Goal: Task Accomplishment & Management: Manage account settings

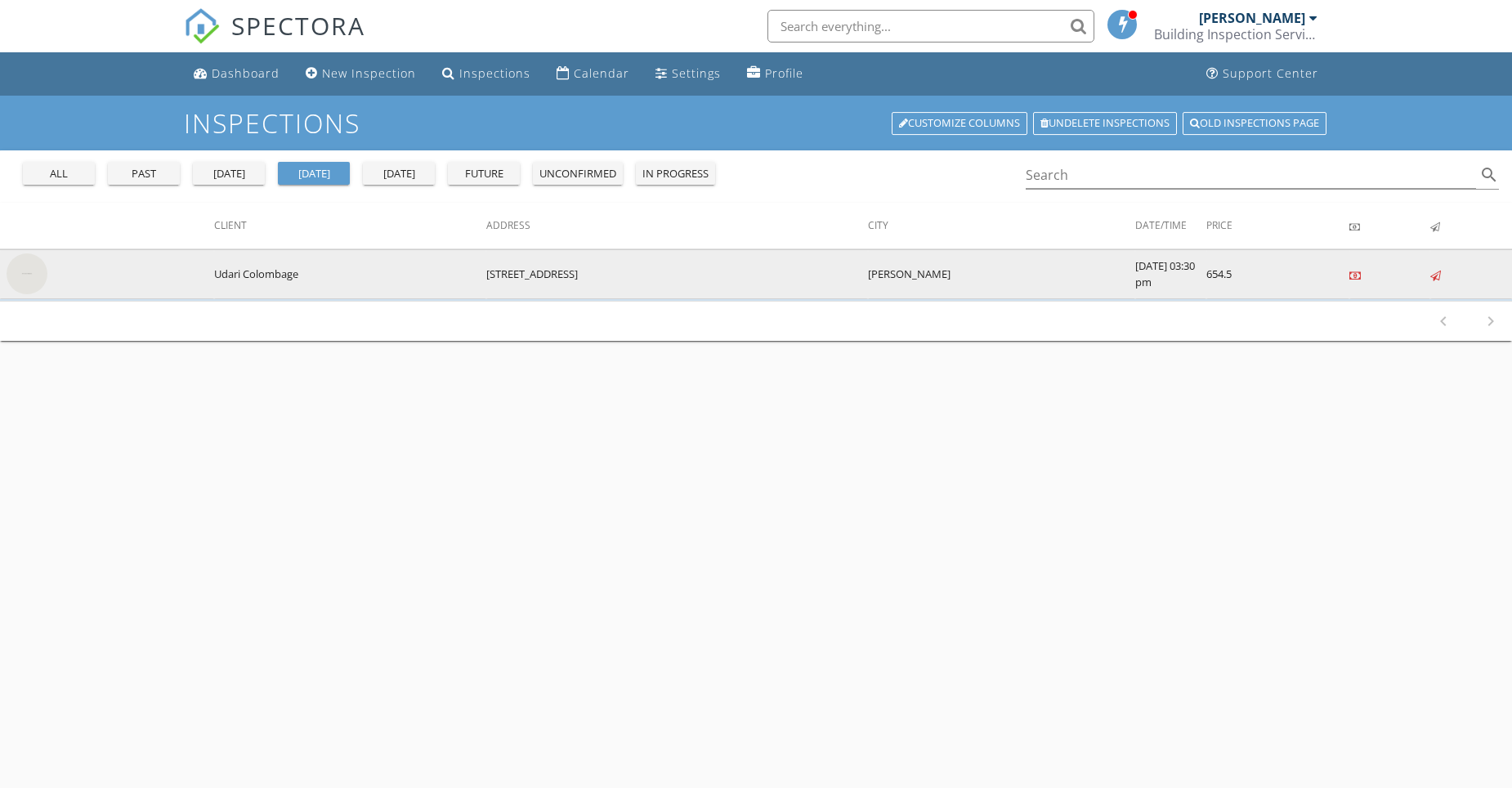
click at [22, 276] on img at bounding box center [27, 273] width 41 height 41
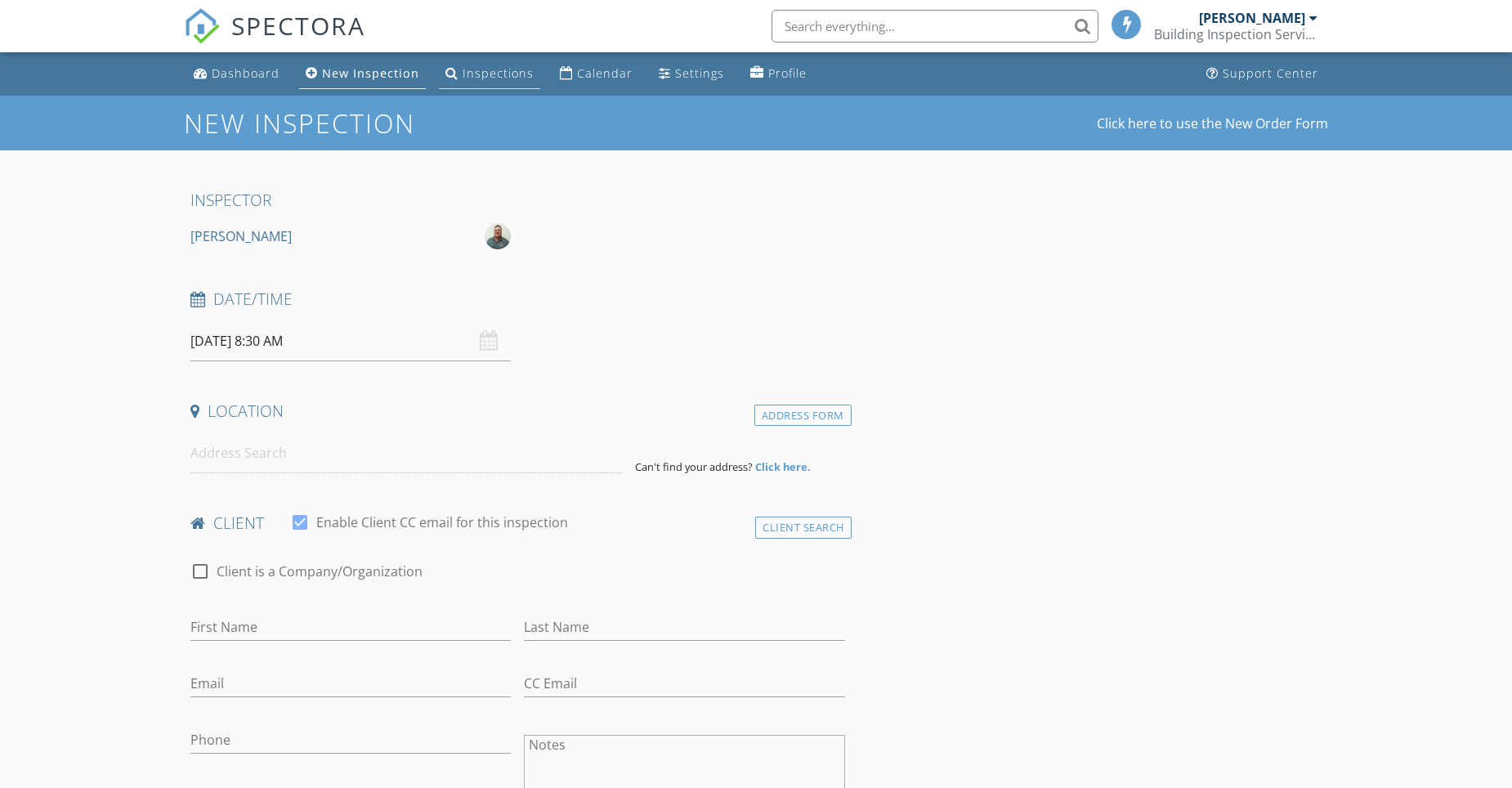
click at [484, 74] on div "Inspections" at bounding box center [498, 73] width 71 height 16
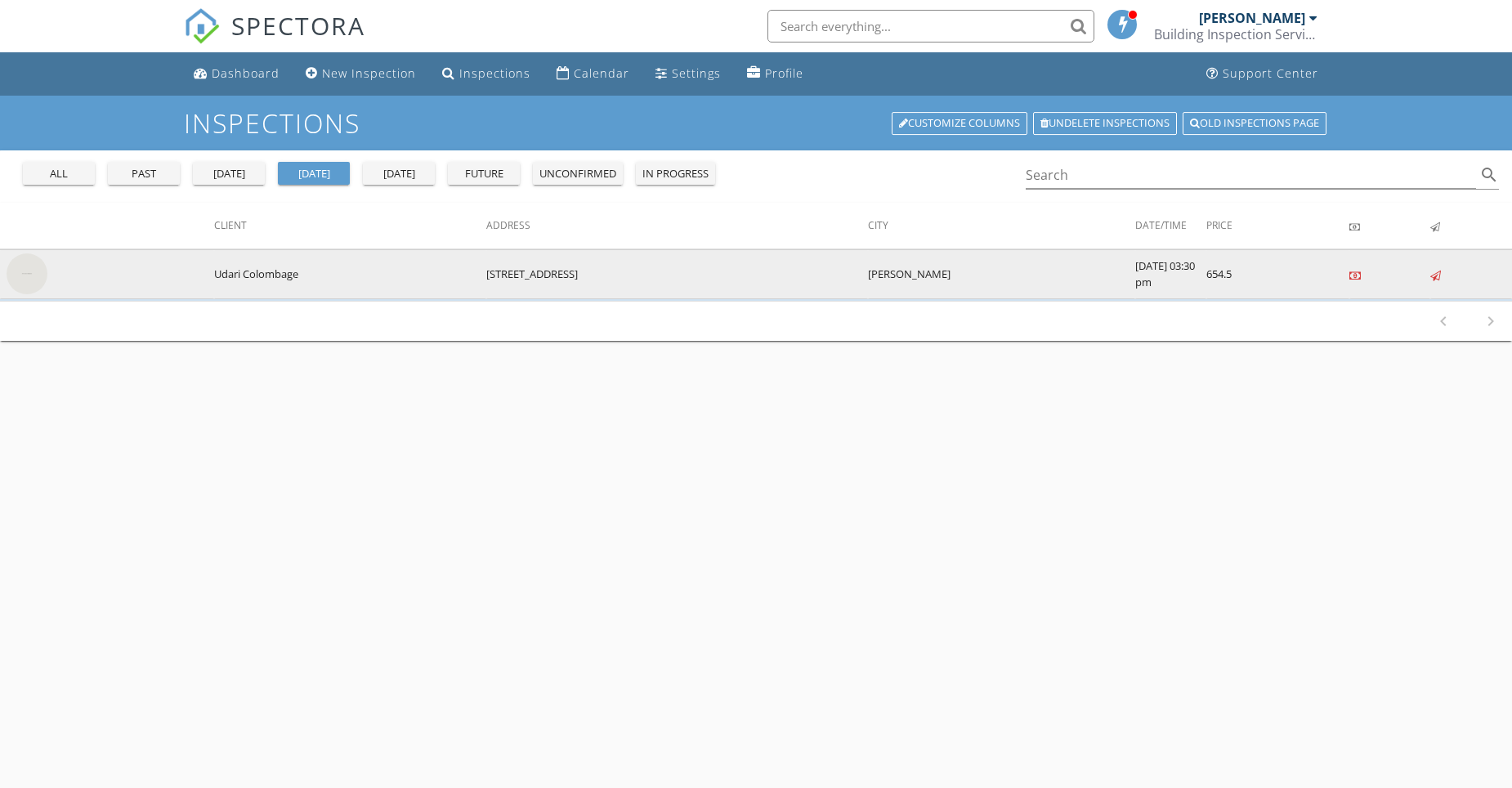
click at [29, 274] on img at bounding box center [27, 273] width 41 height 41
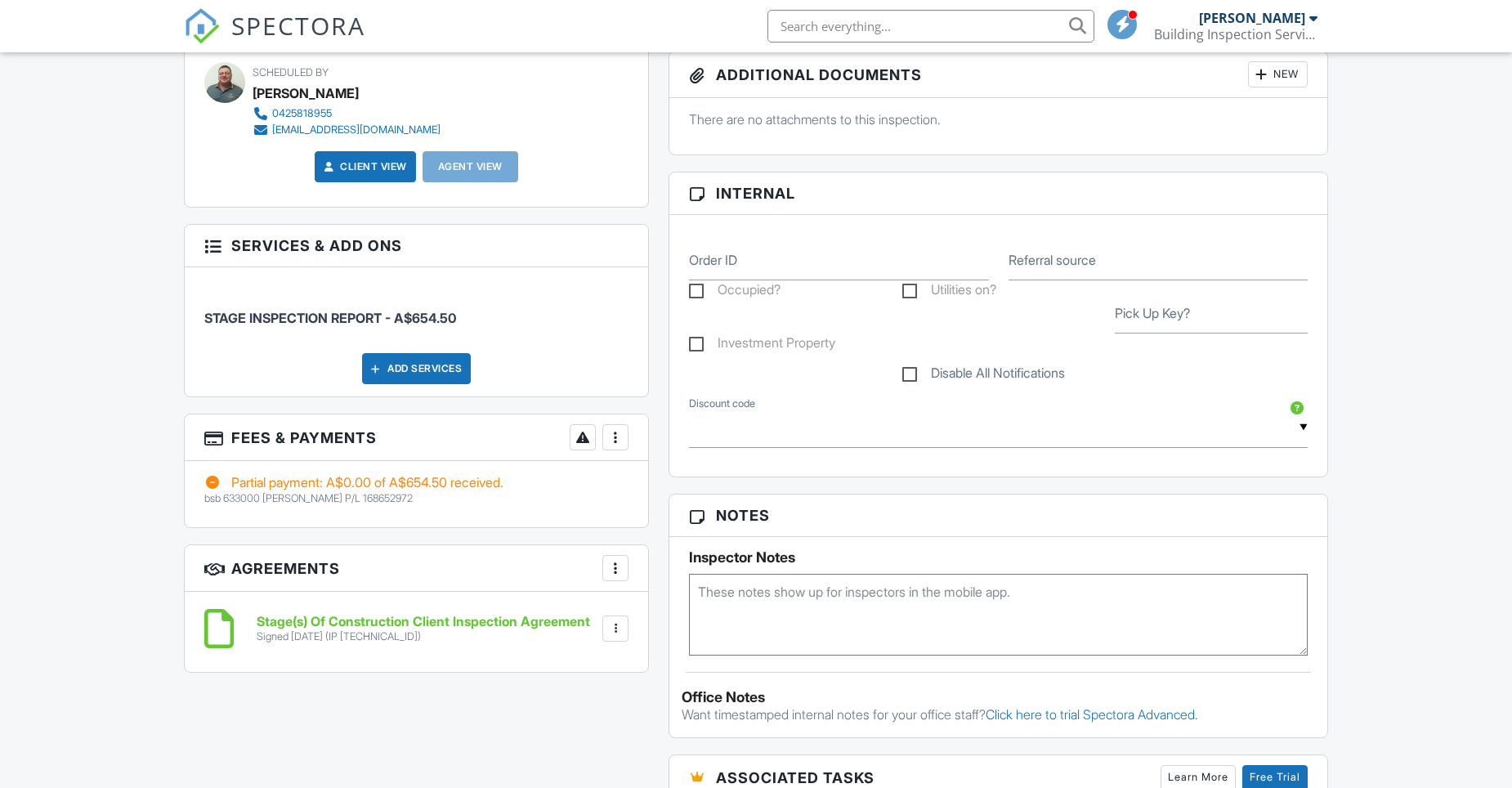
click at [624, 438] on div "More" at bounding box center [616, 437] width 26 height 26
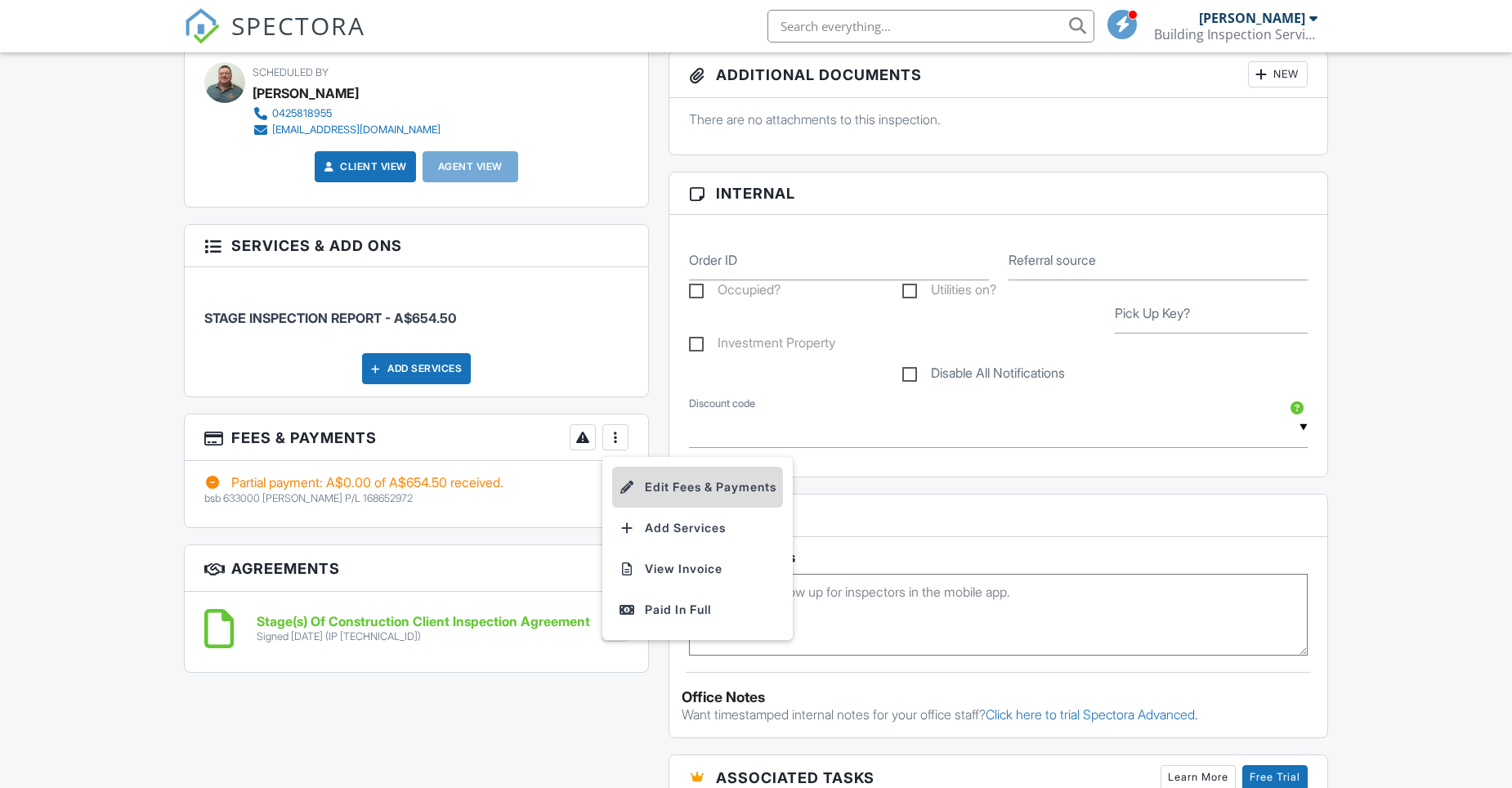
click at [693, 483] on li "Edit Fees & Payments" at bounding box center [698, 487] width 171 height 41
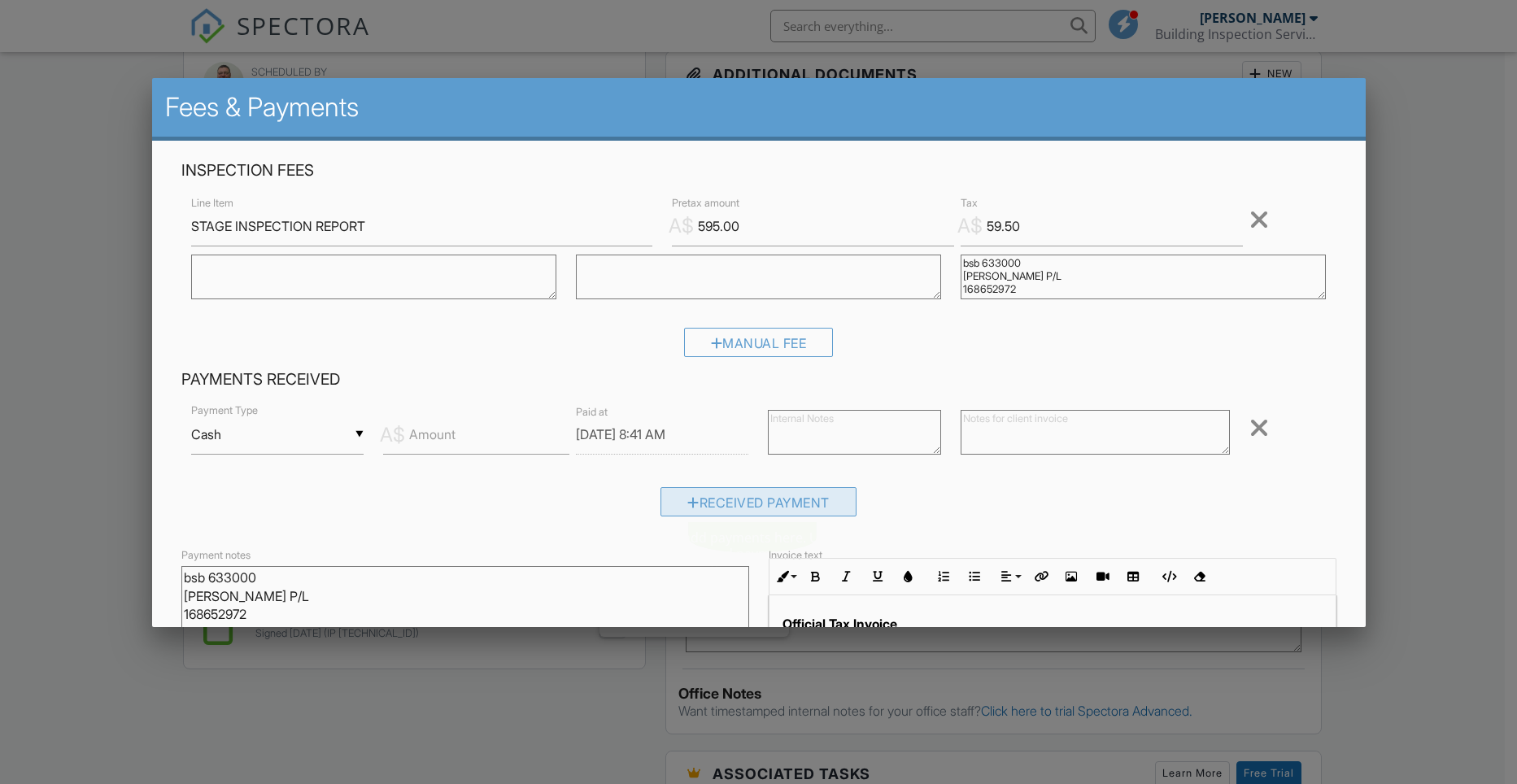
click at [754, 501] on div "Received Payment" at bounding box center [758, 501] width 196 height 29
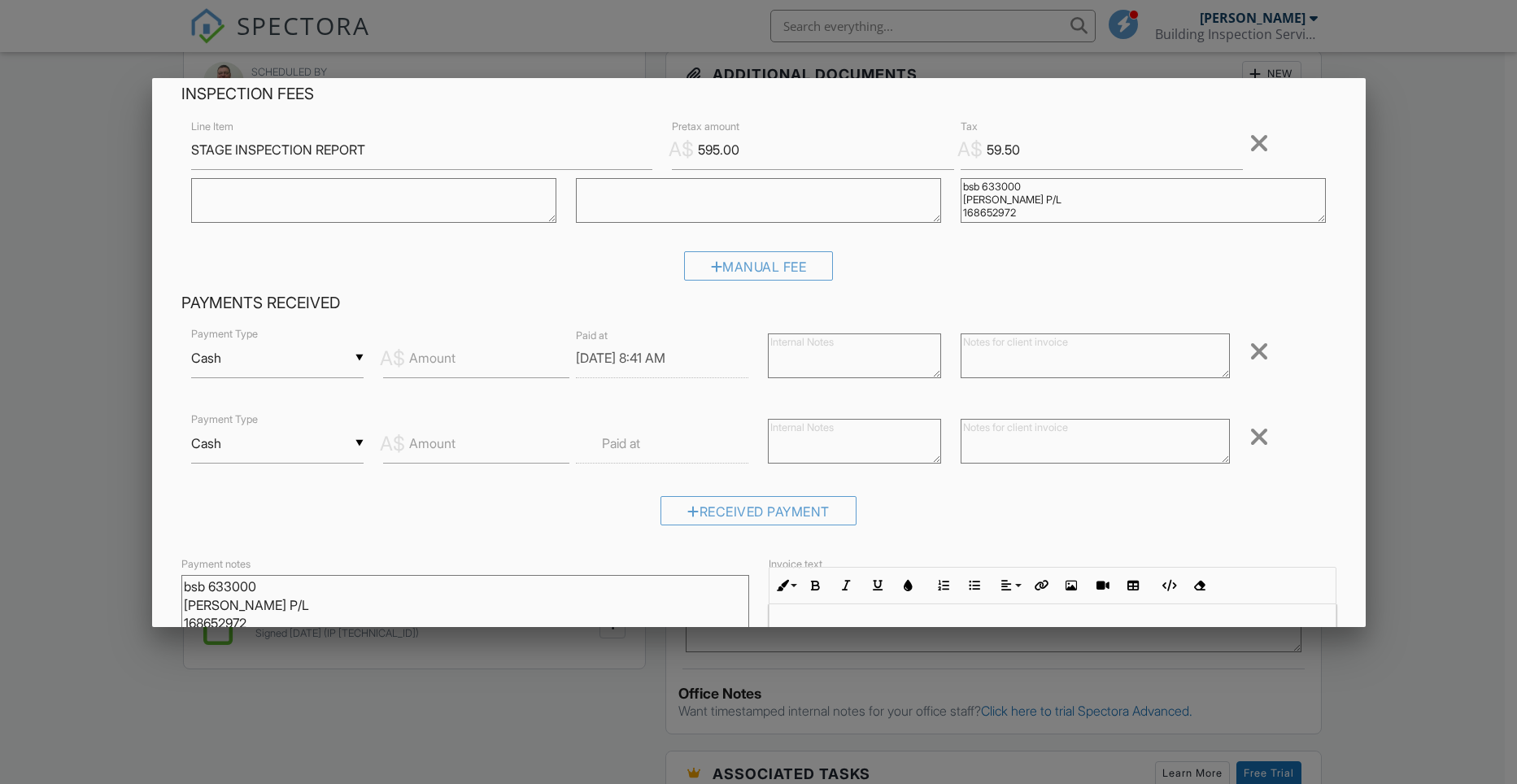
scroll to position [252, 0]
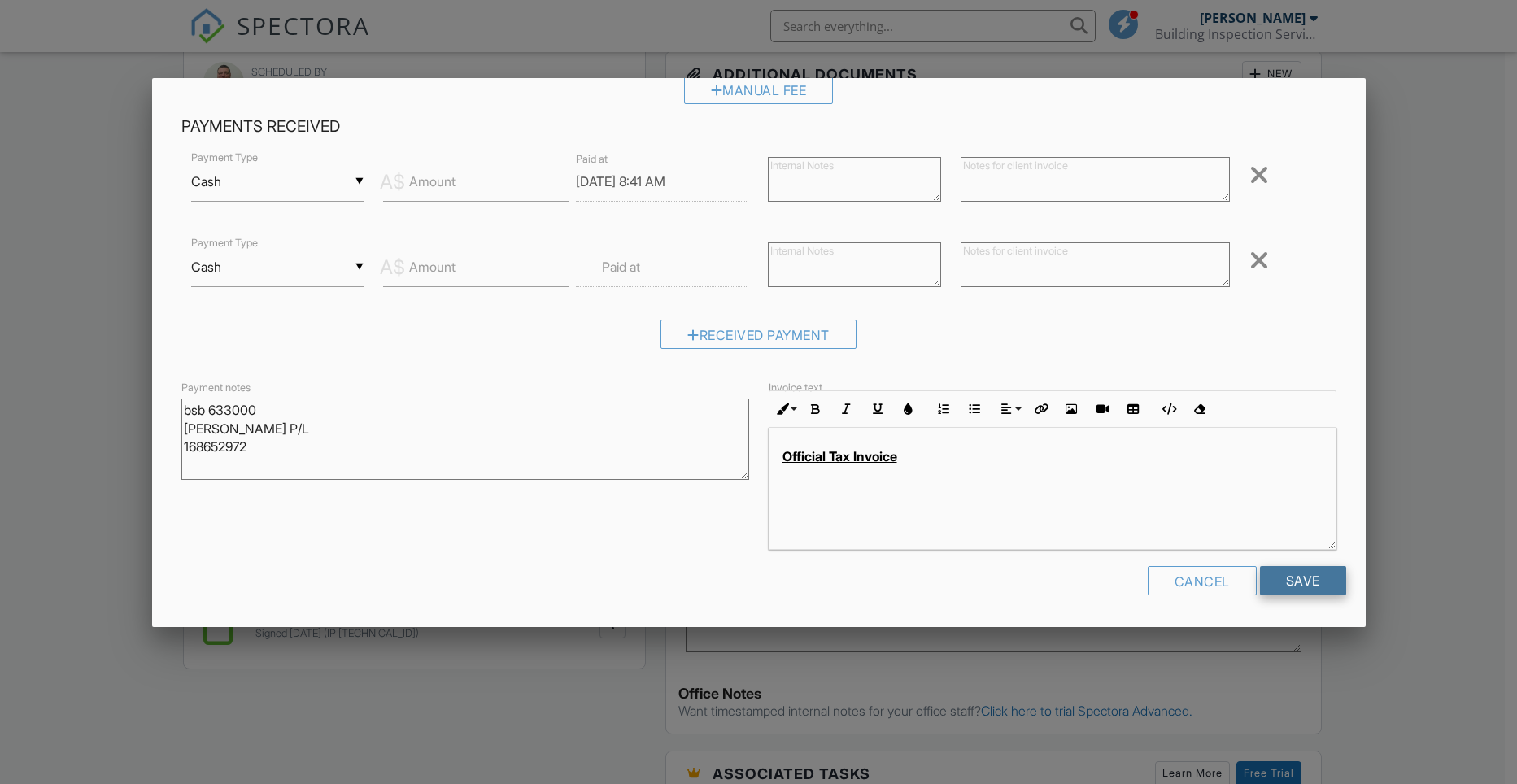
click at [1282, 588] on input "Save" at bounding box center [1303, 580] width 86 height 29
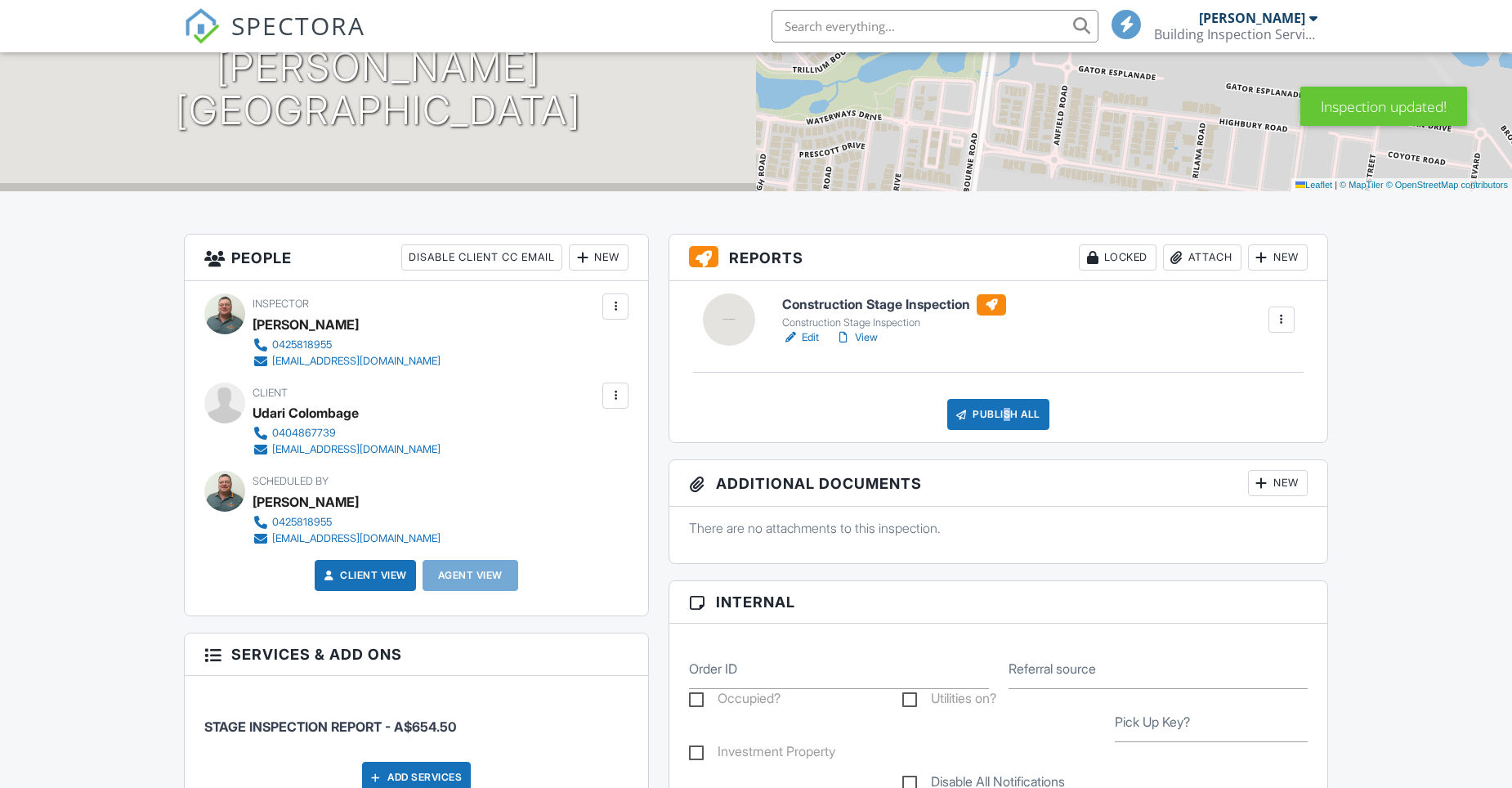
drag, startPoint x: 0, startPoint y: 0, endPoint x: 1003, endPoint y: 414, distance: 1085.1
click at [1003, 414] on div "Publish All" at bounding box center [998, 414] width 102 height 31
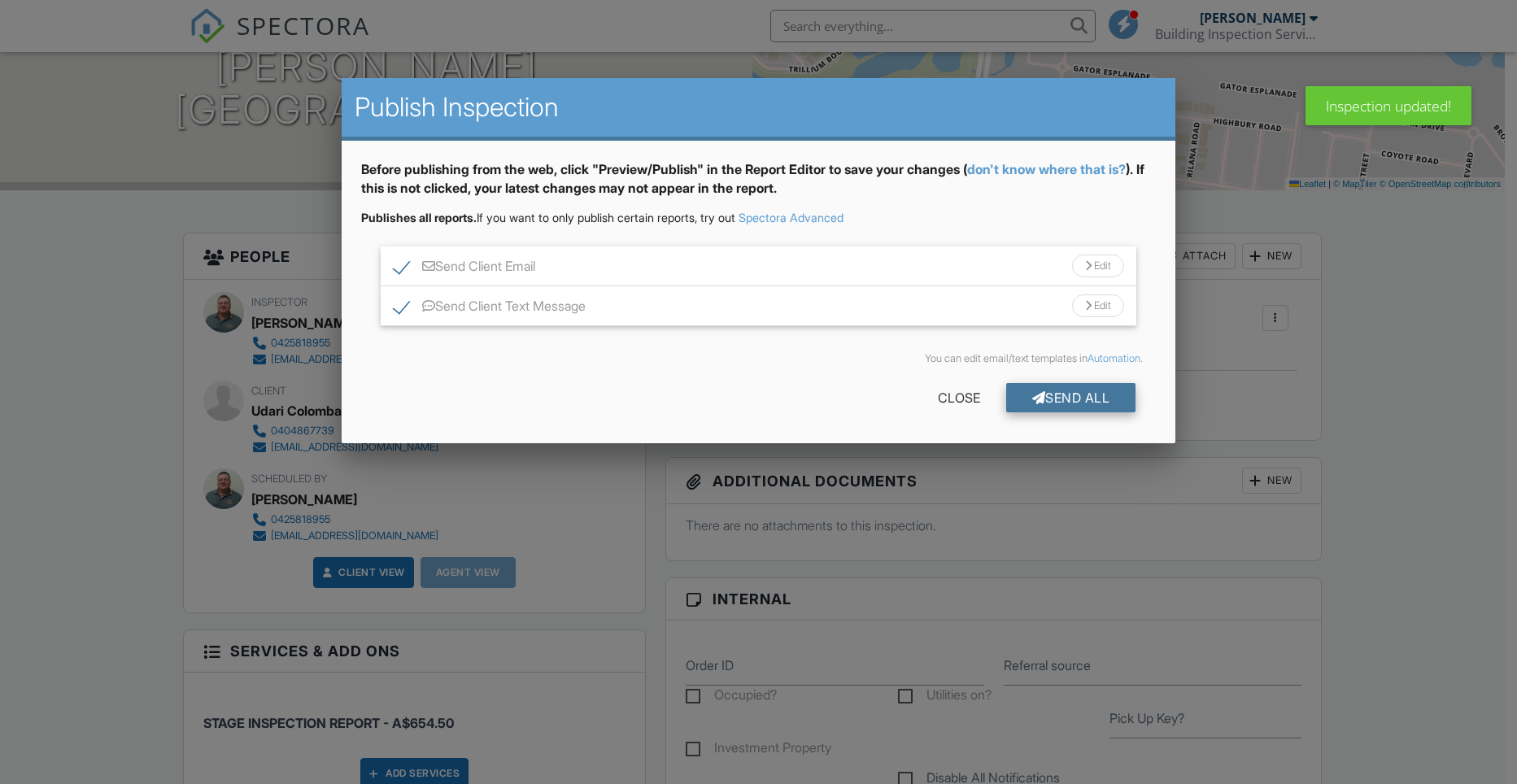
drag, startPoint x: 998, startPoint y: 412, endPoint x: 1069, endPoint y: 399, distance: 72.2
click at [1069, 399] on div "Send All" at bounding box center [1070, 398] width 130 height 29
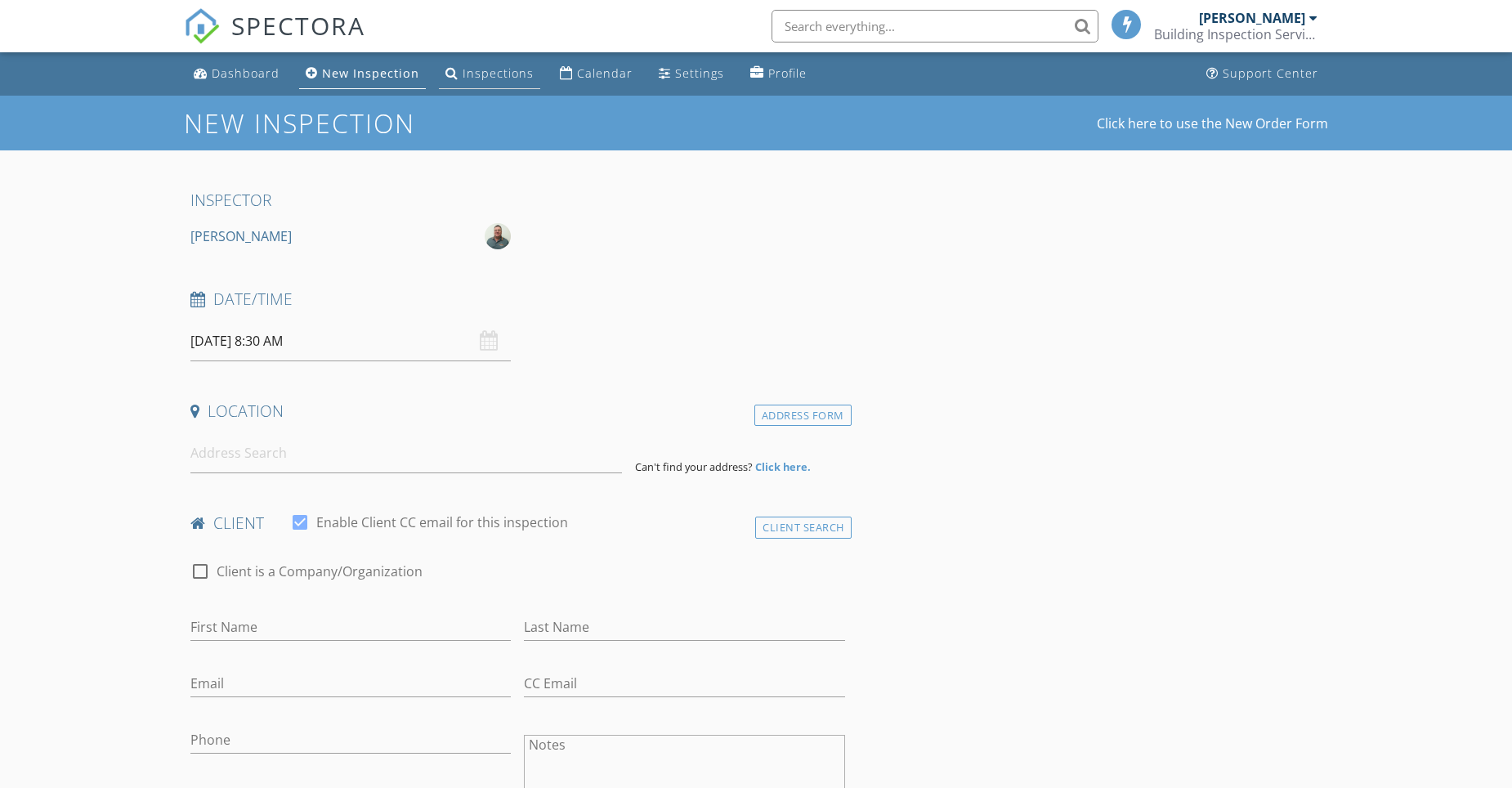
click at [493, 72] on div "Inspections" at bounding box center [498, 73] width 71 height 16
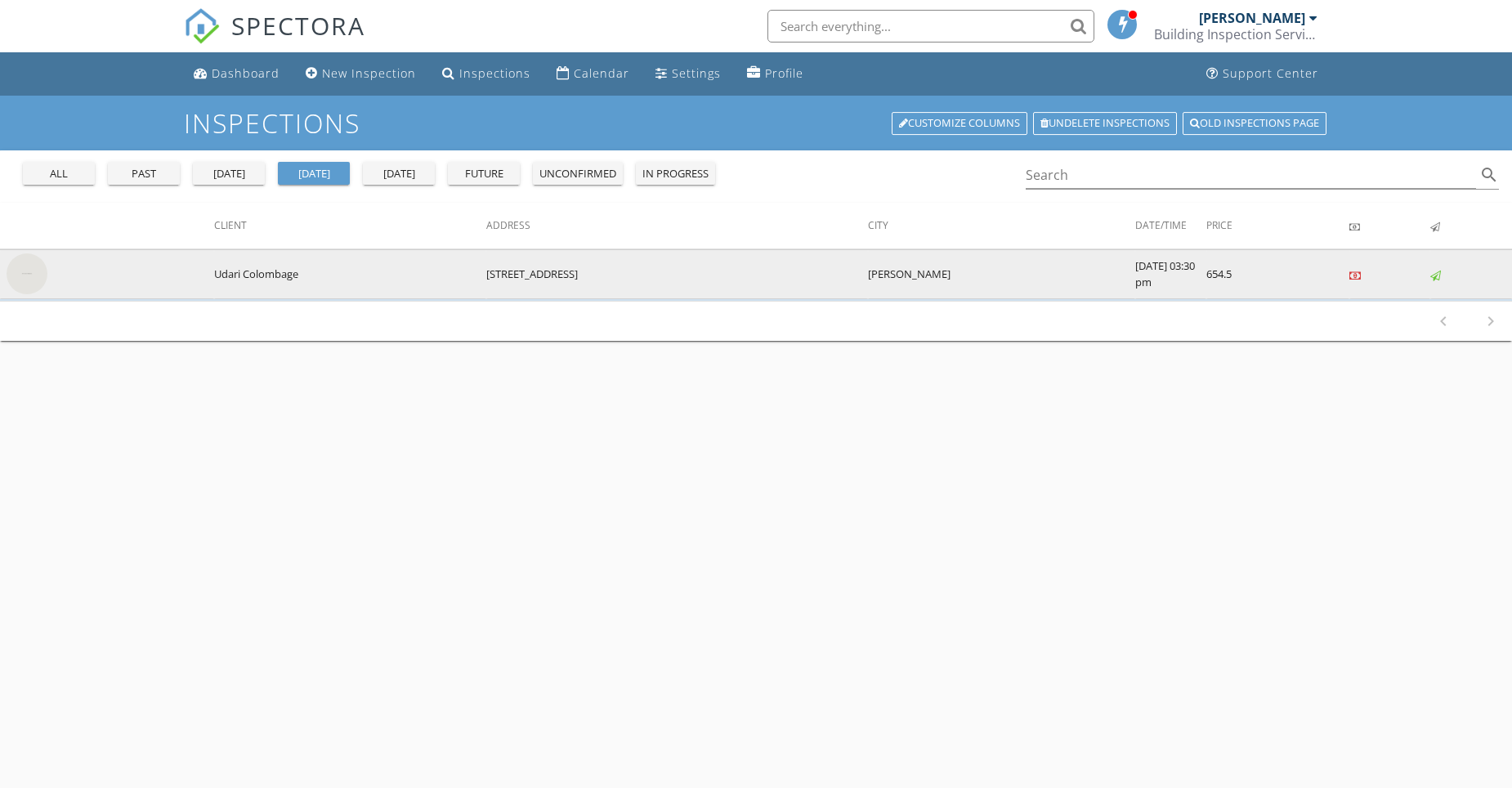
click at [22, 274] on img at bounding box center [27, 273] width 41 height 41
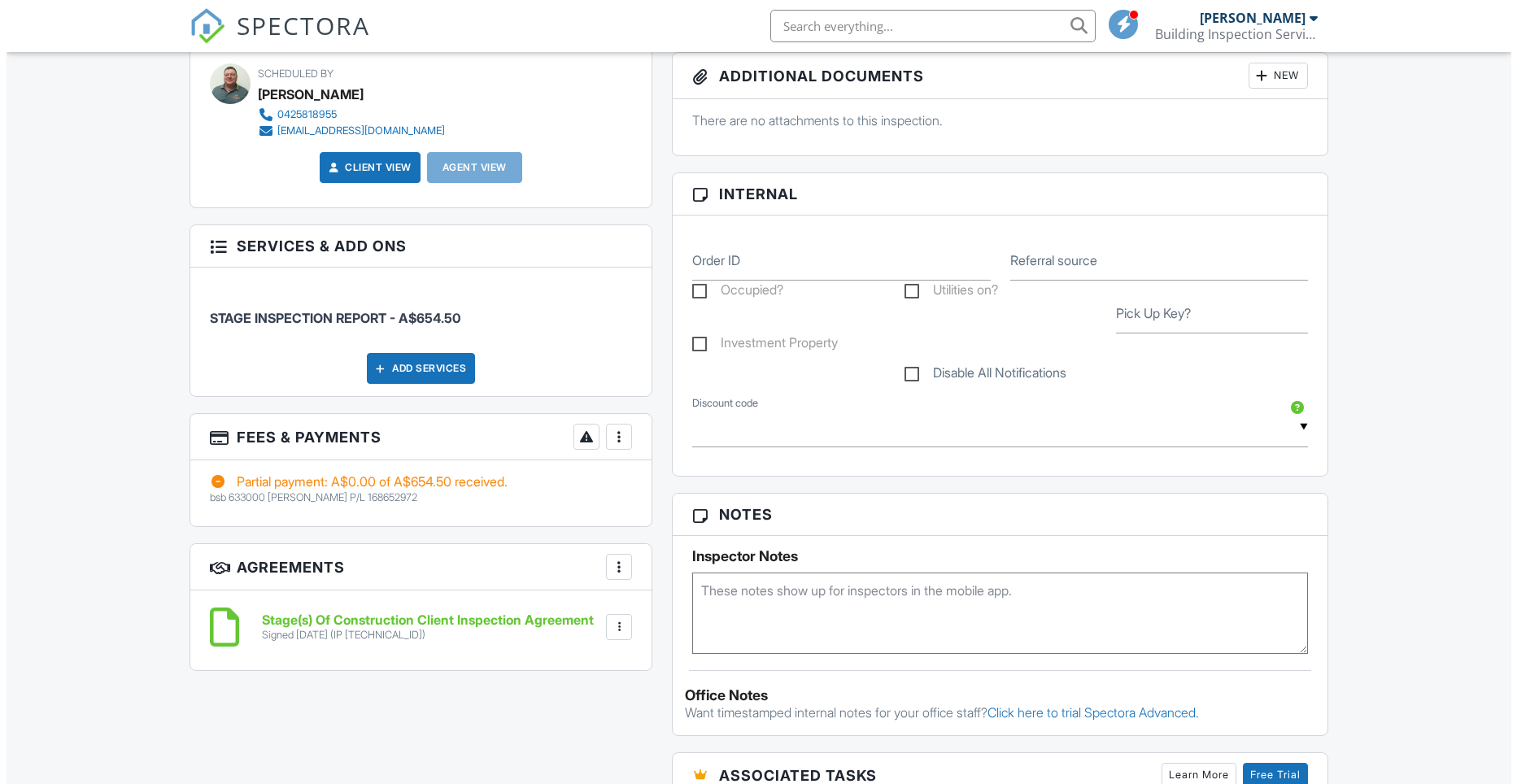
scroll to position [650, 0]
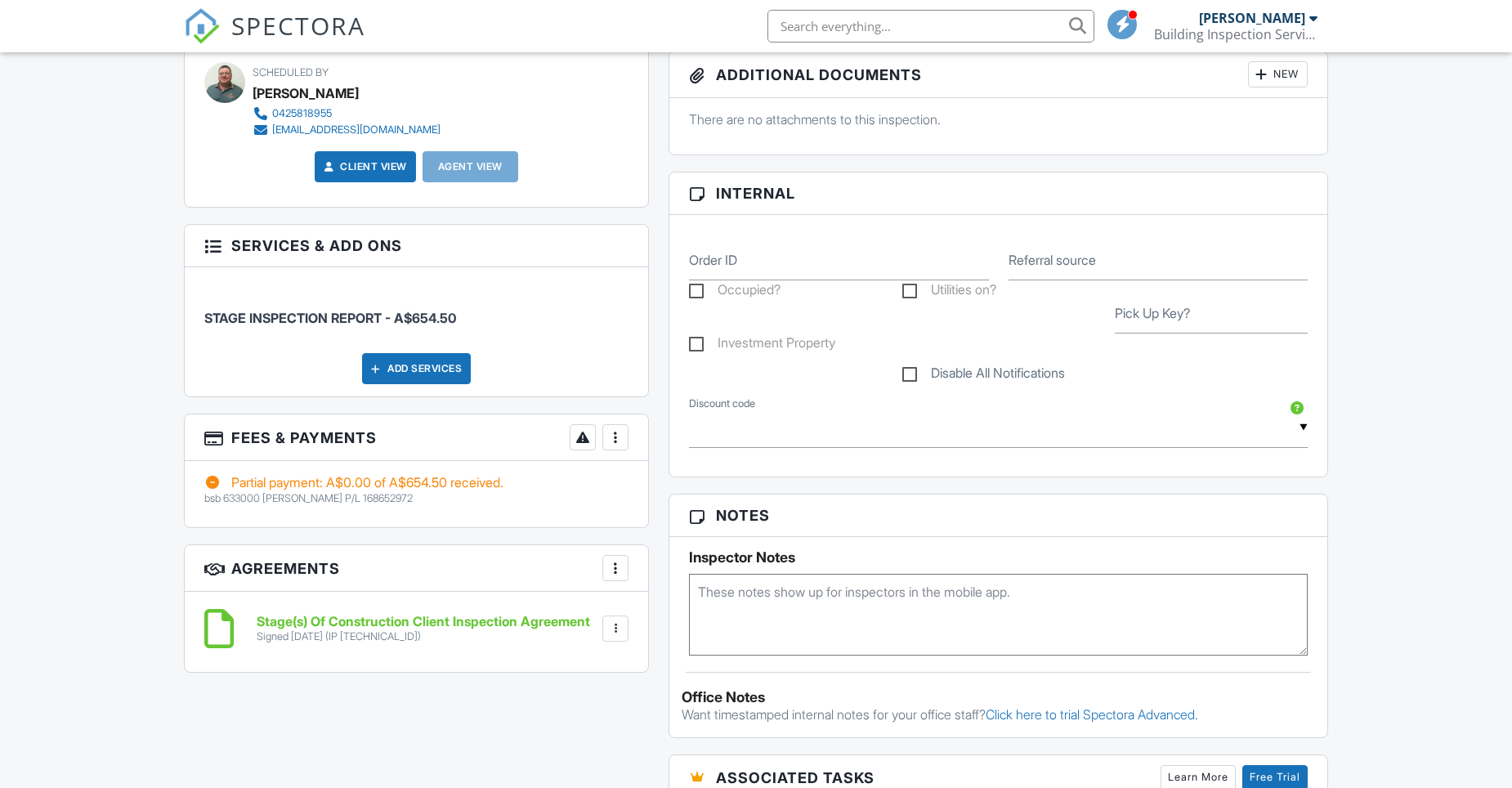
click at [614, 436] on div at bounding box center [615, 437] width 16 height 16
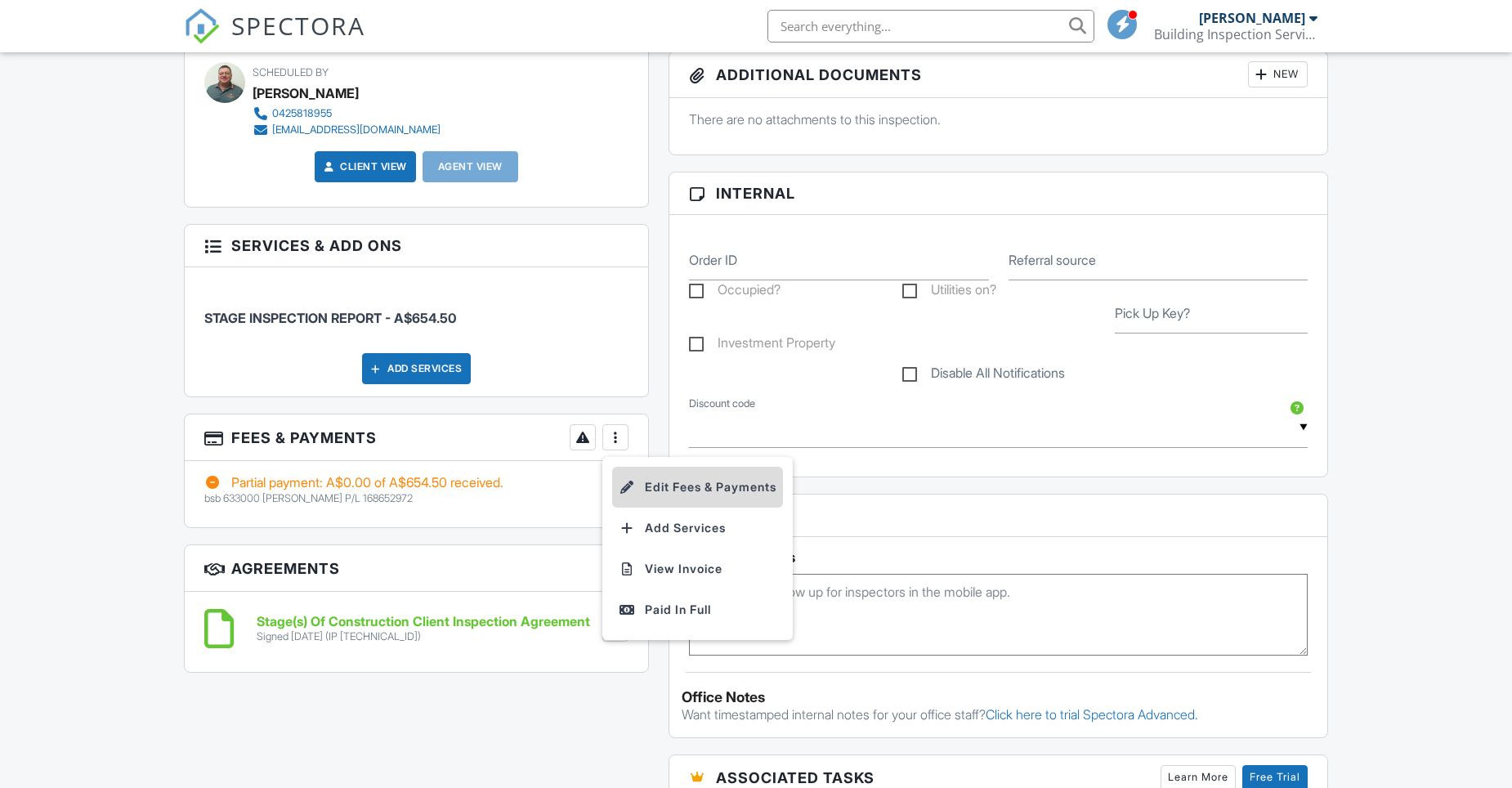
click at [683, 485] on li "Edit Fees & Payments" at bounding box center [698, 487] width 171 height 41
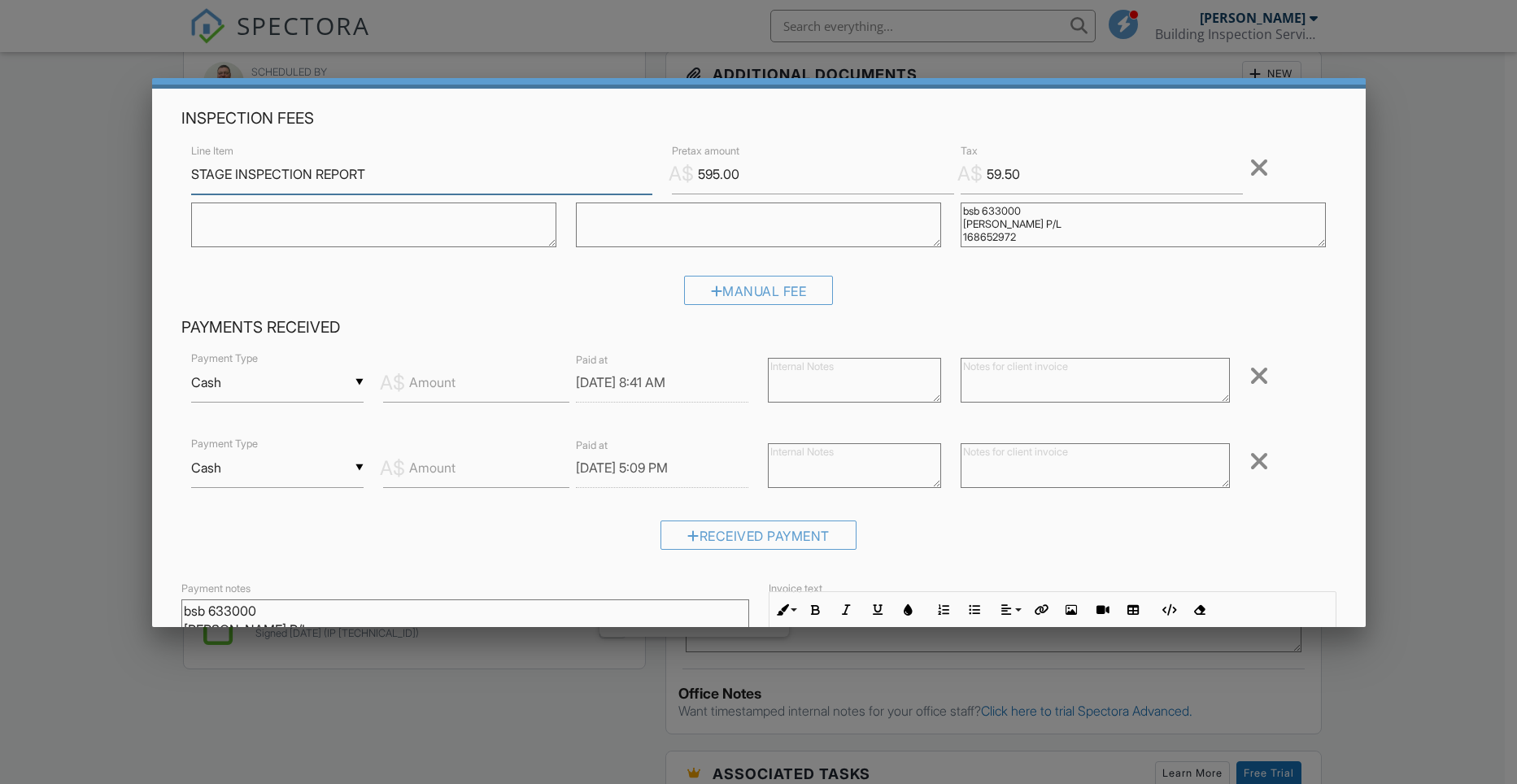
scroll to position [162, 0]
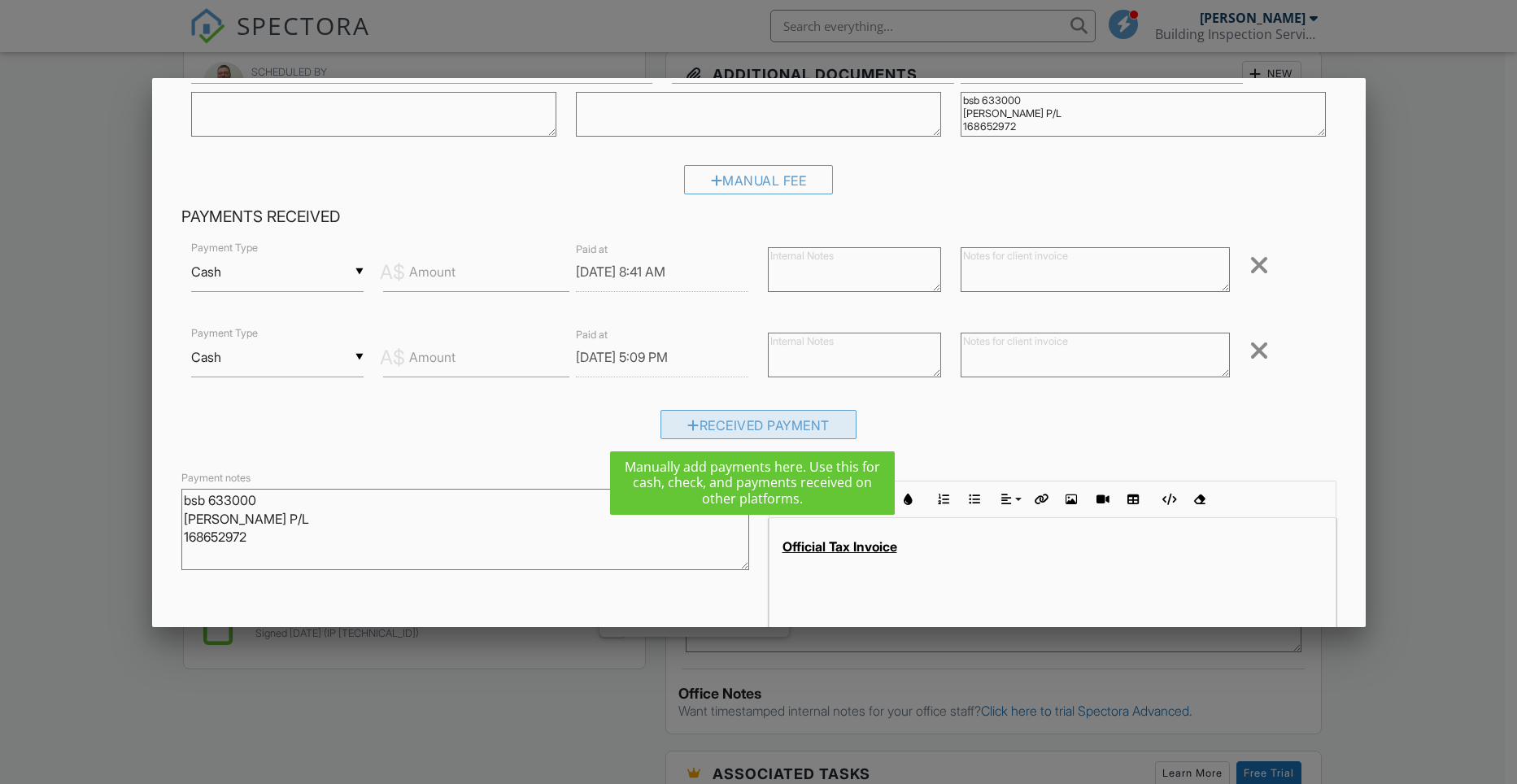
click at [746, 427] on div "Received Payment" at bounding box center [758, 424] width 196 height 29
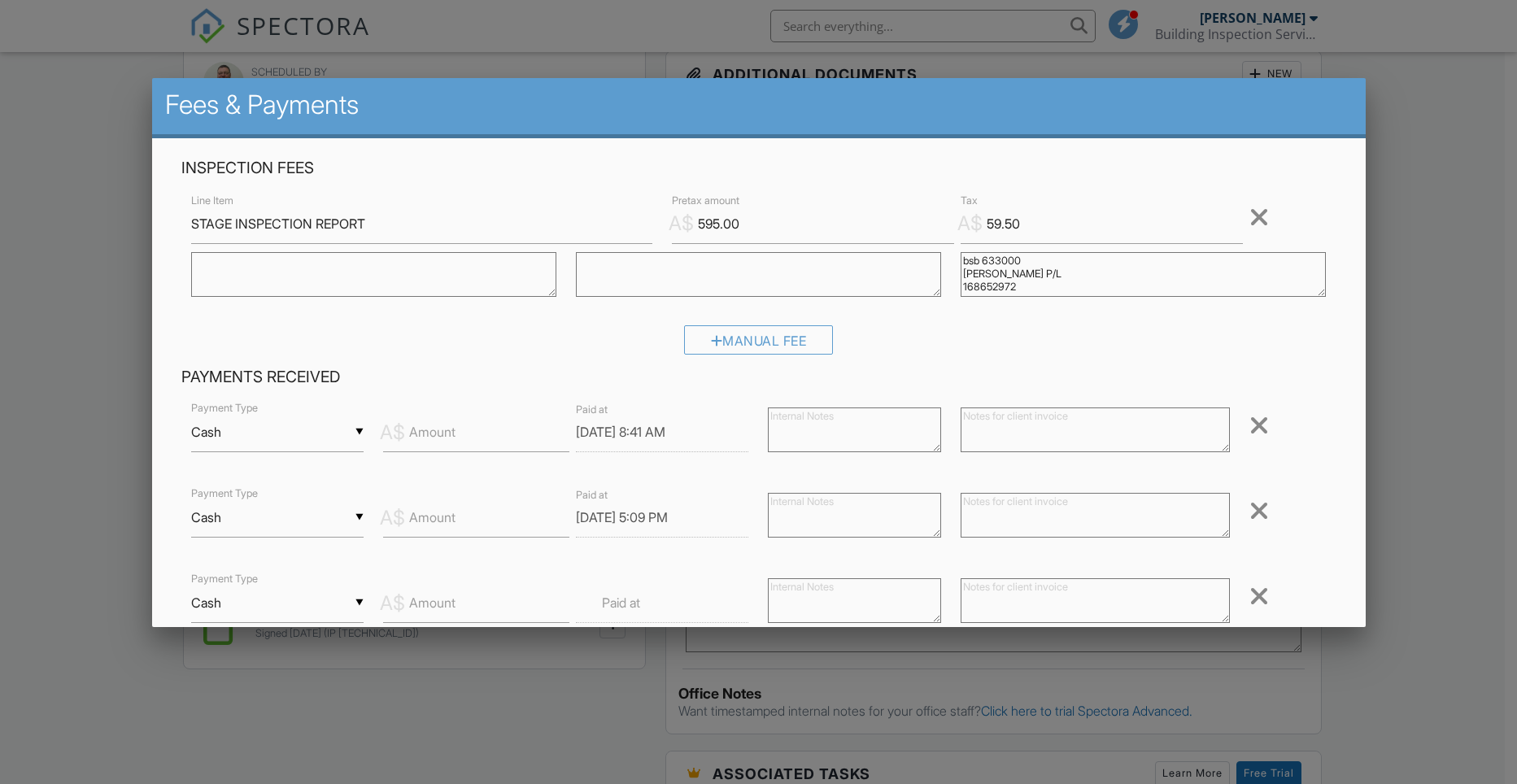
scroll to position [0, 0]
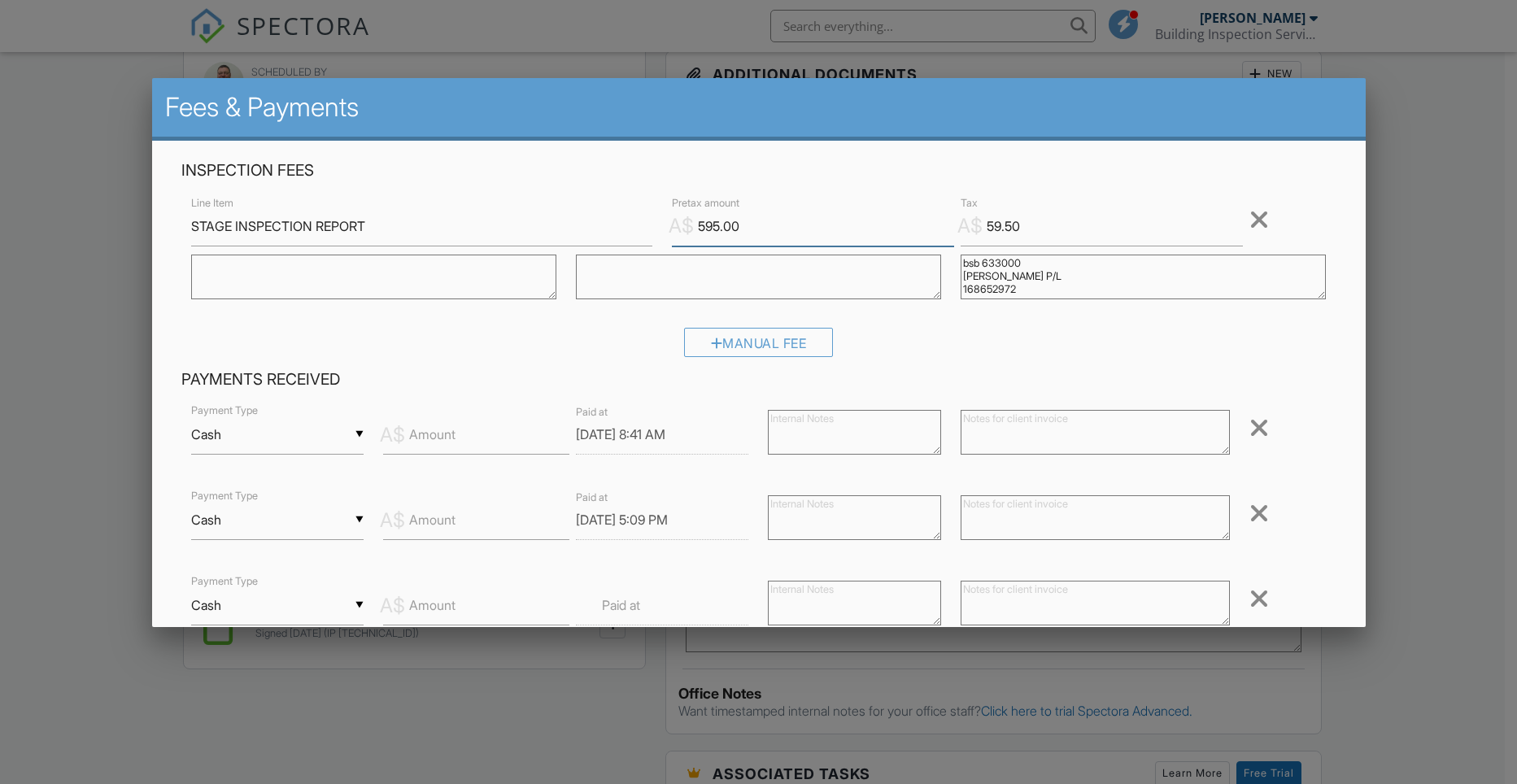
drag, startPoint x: 734, startPoint y: 230, endPoint x: 684, endPoint y: 222, distance: 50.6
click at [684, 222] on div "A$ Pretax amount 595.00" at bounding box center [807, 226] width 289 height 40
type input "0"
drag, startPoint x: 1017, startPoint y: 225, endPoint x: 978, endPoint y: 226, distance: 39.0
click at [978, 226] on input "59.50" at bounding box center [1101, 226] width 283 height 40
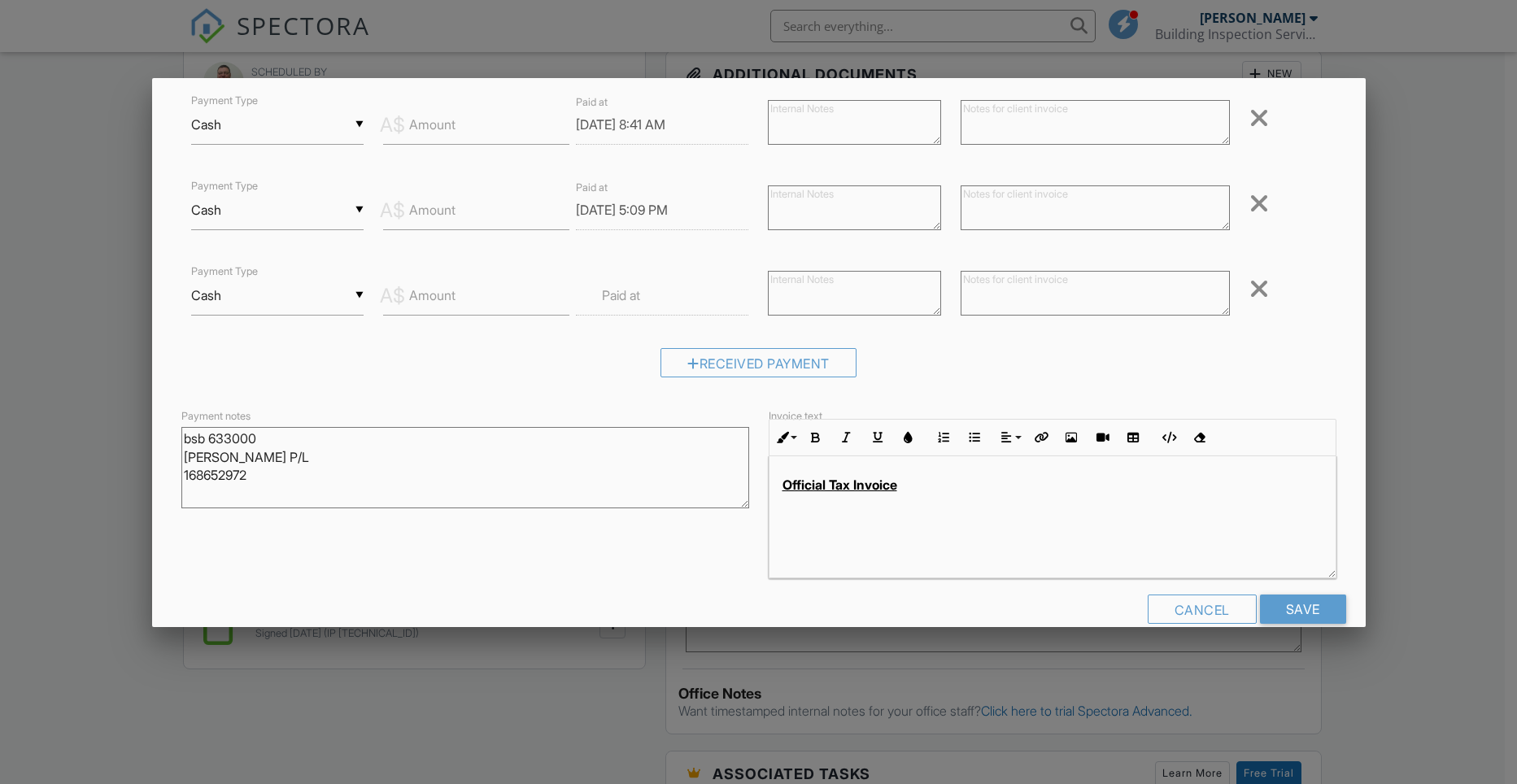
scroll to position [325, 0]
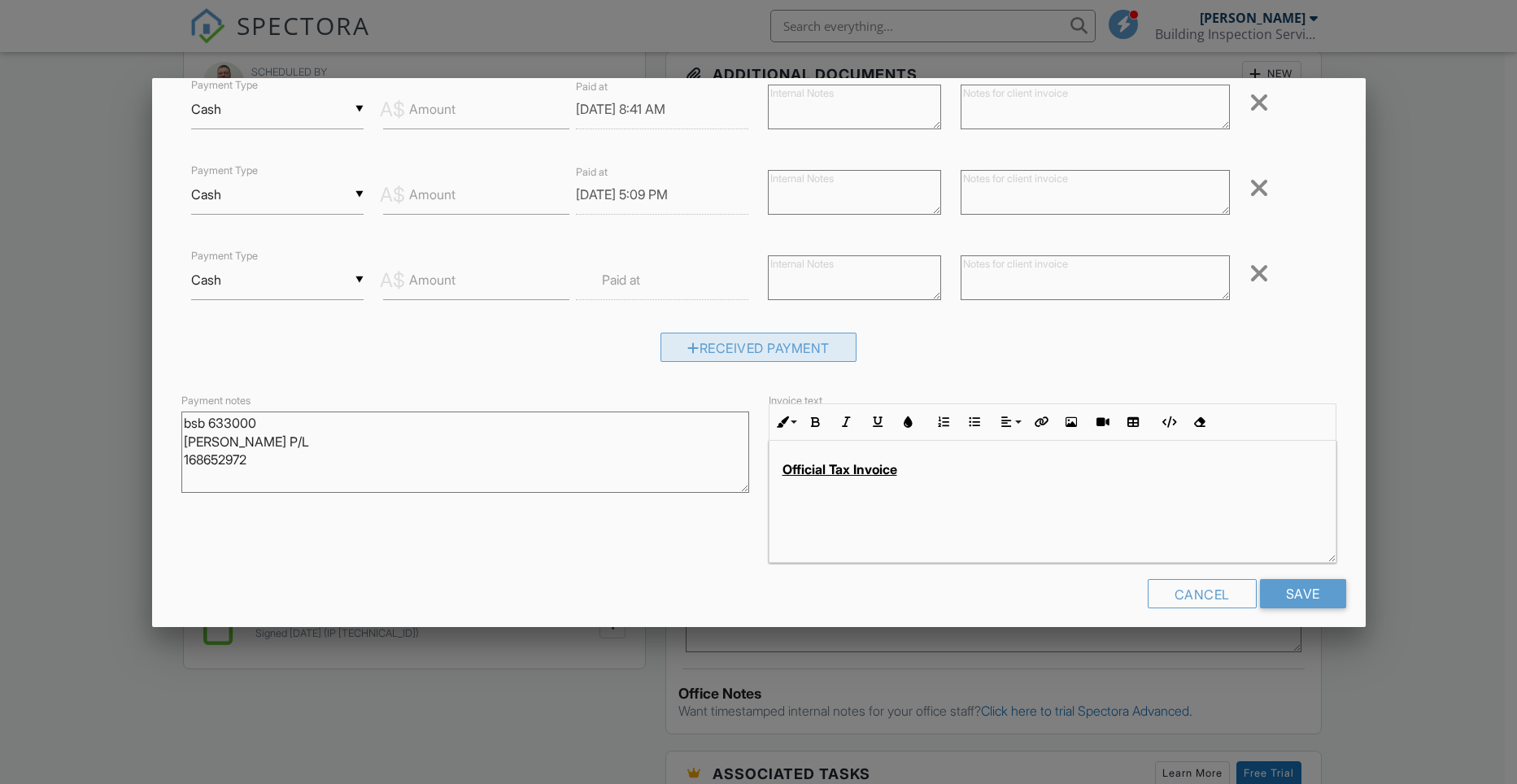
type input "0"
click at [799, 350] on div "Received Payment" at bounding box center [758, 347] width 196 height 29
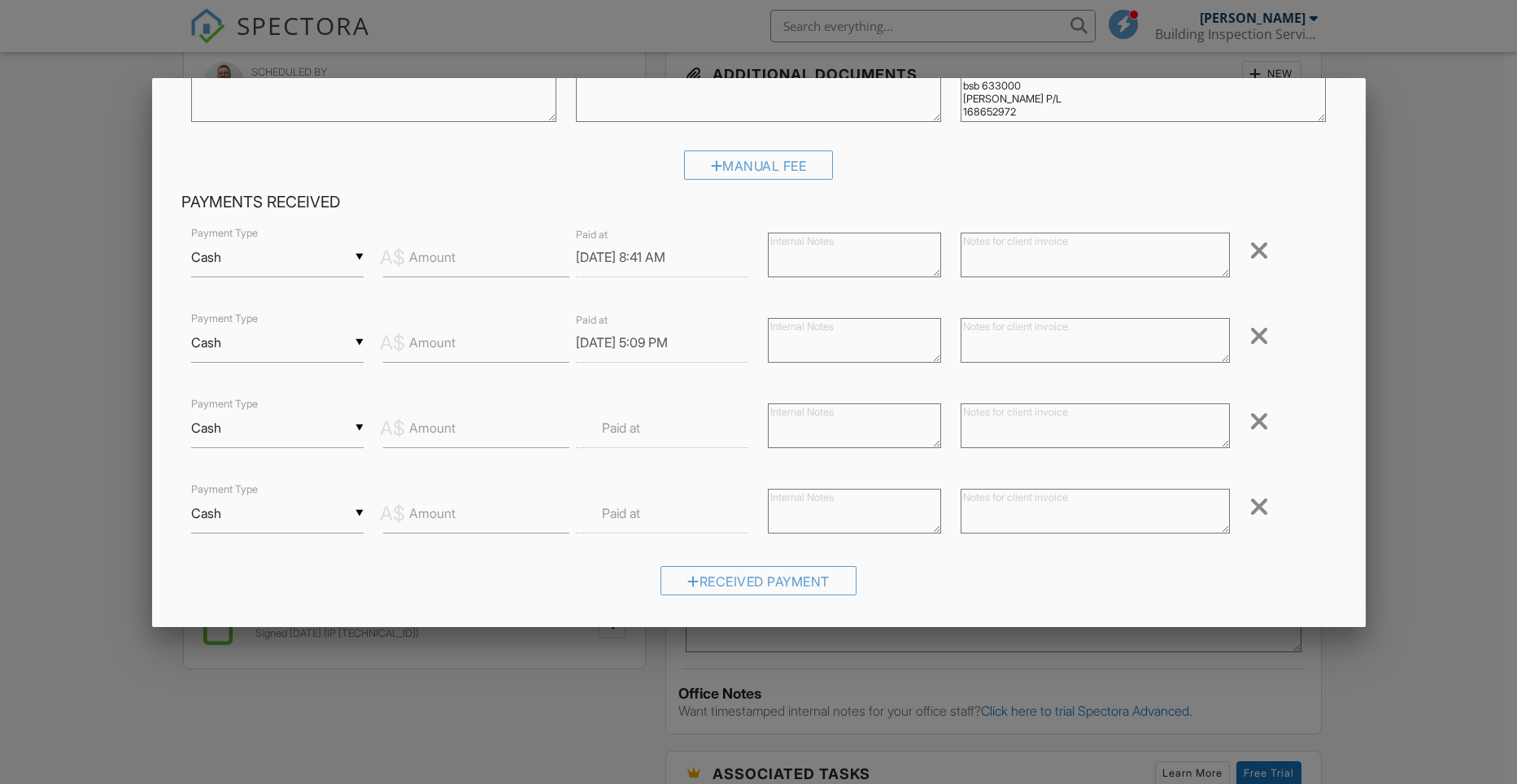
scroll to position [162, 0]
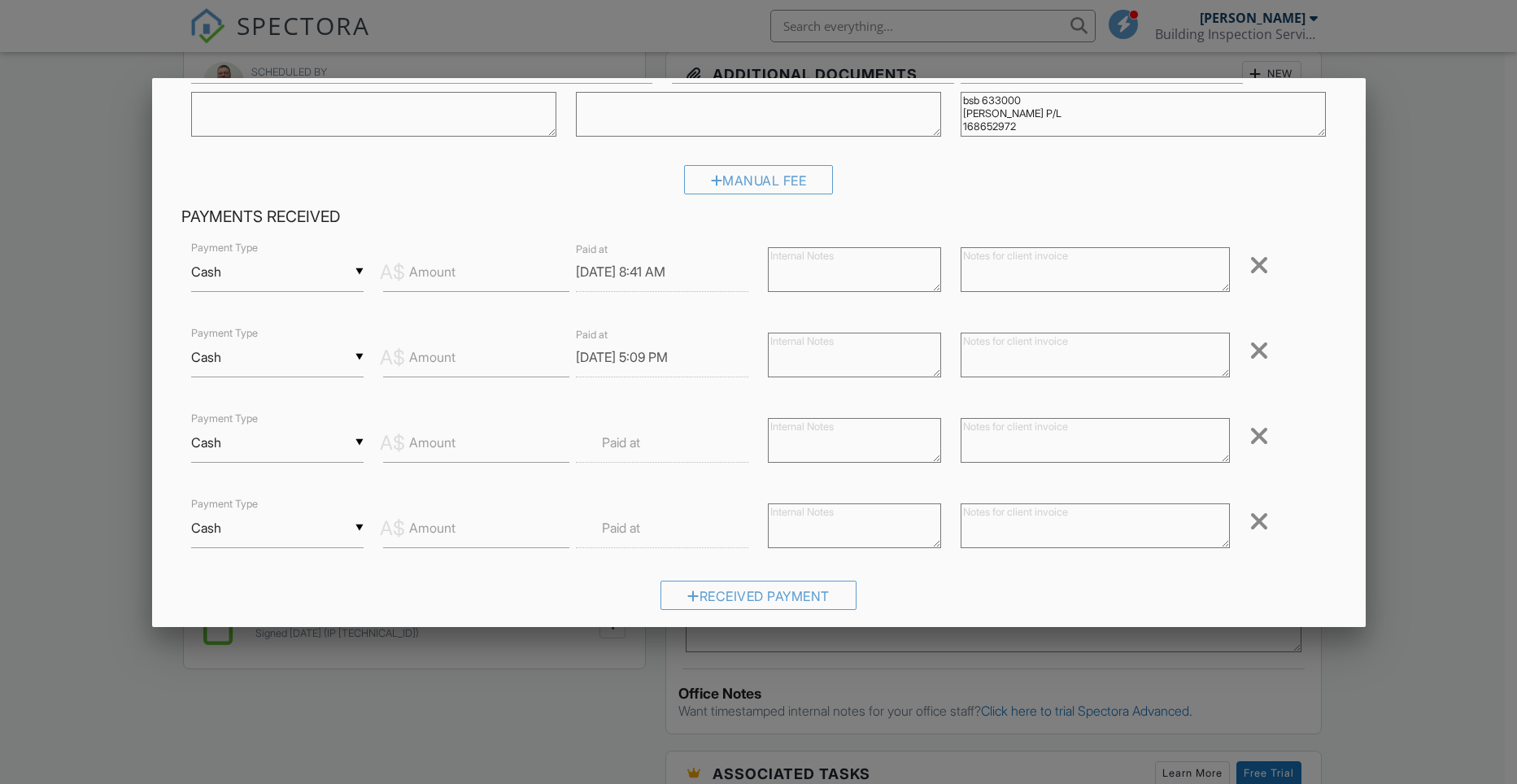
click at [411, 270] on label "Amount" at bounding box center [432, 271] width 46 height 18
click at [411, 270] on input "Amount" at bounding box center [476, 271] width 186 height 40
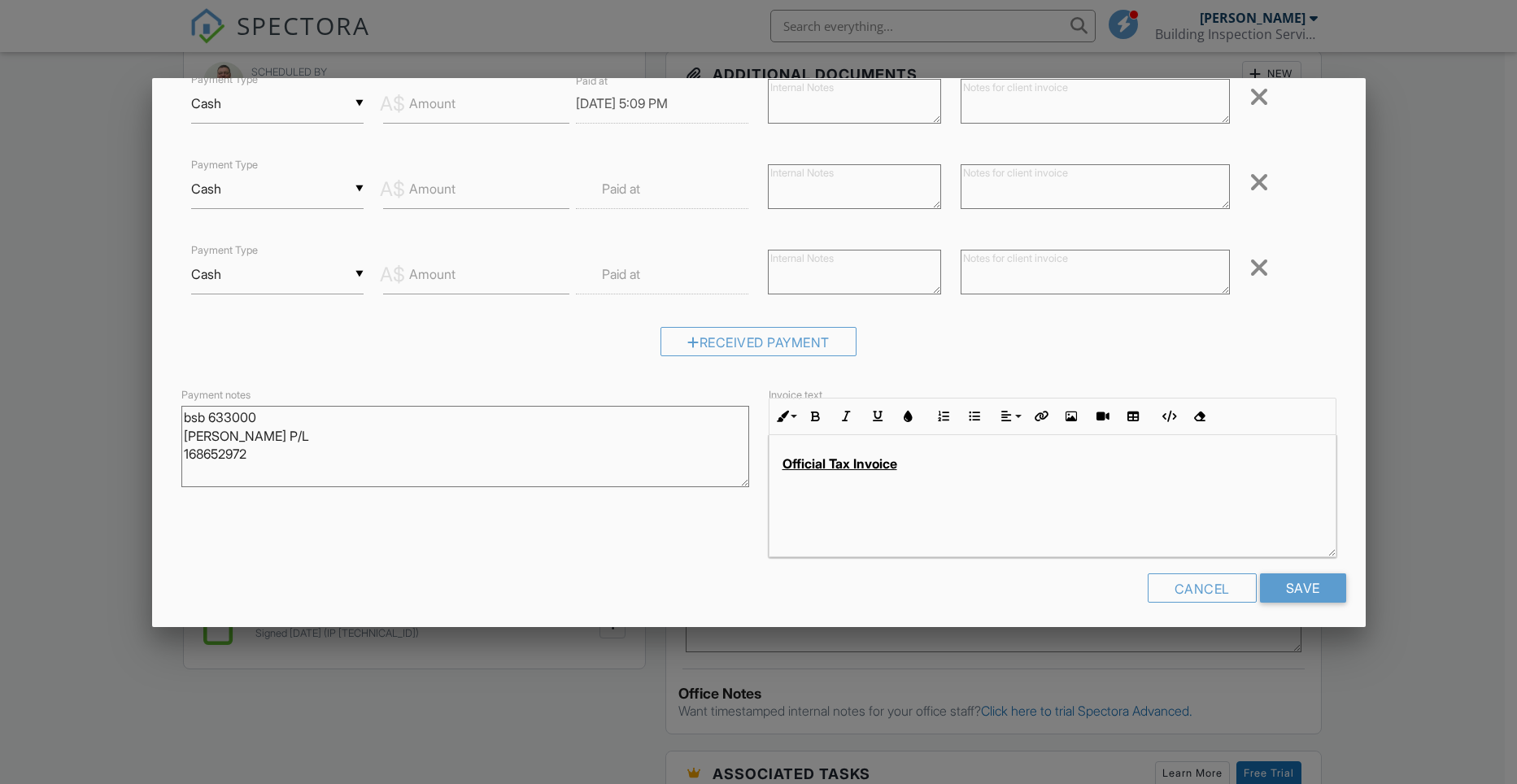
scroll to position [423, 0]
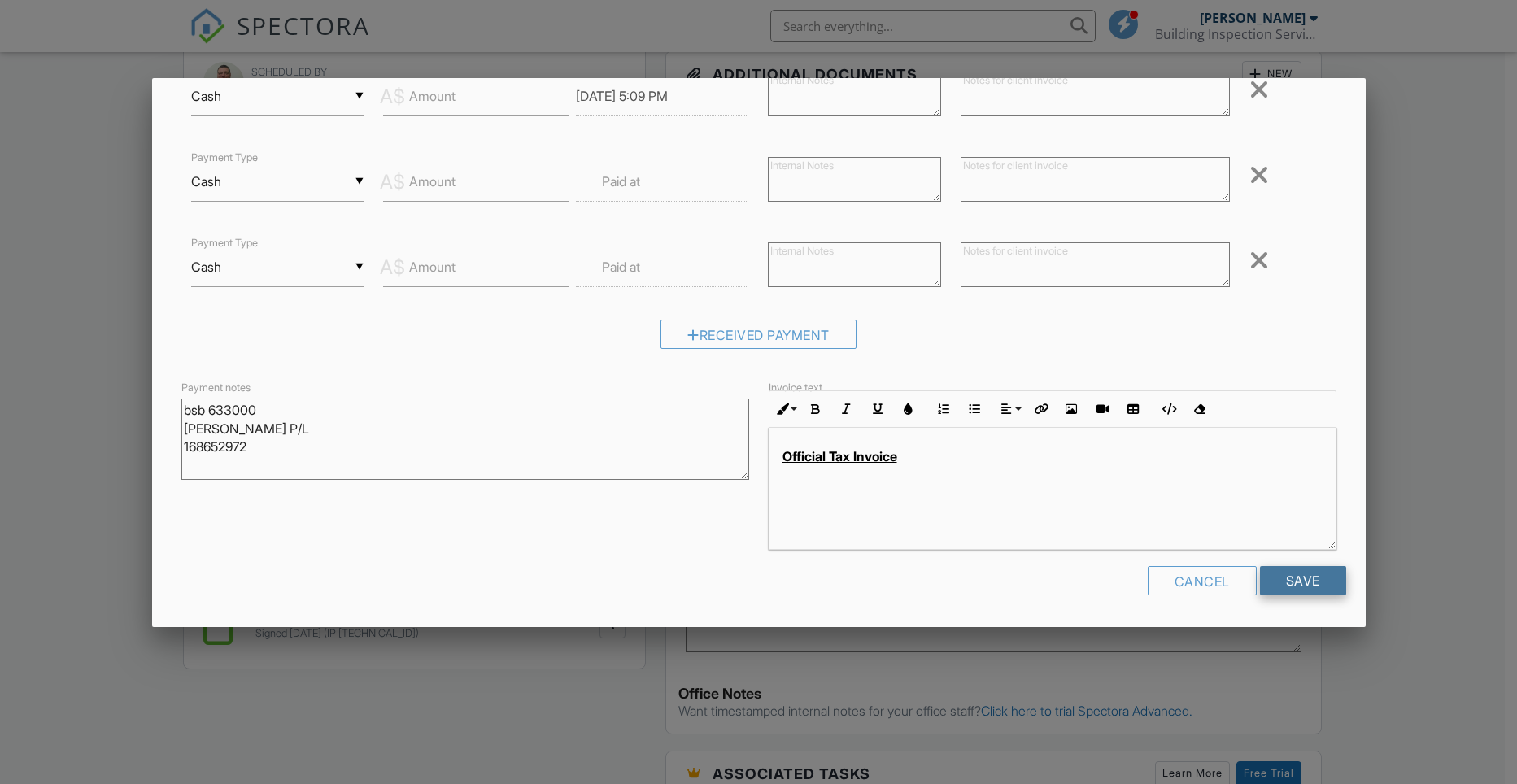
type input "0"
click at [1267, 585] on input "Save" at bounding box center [1303, 580] width 86 height 29
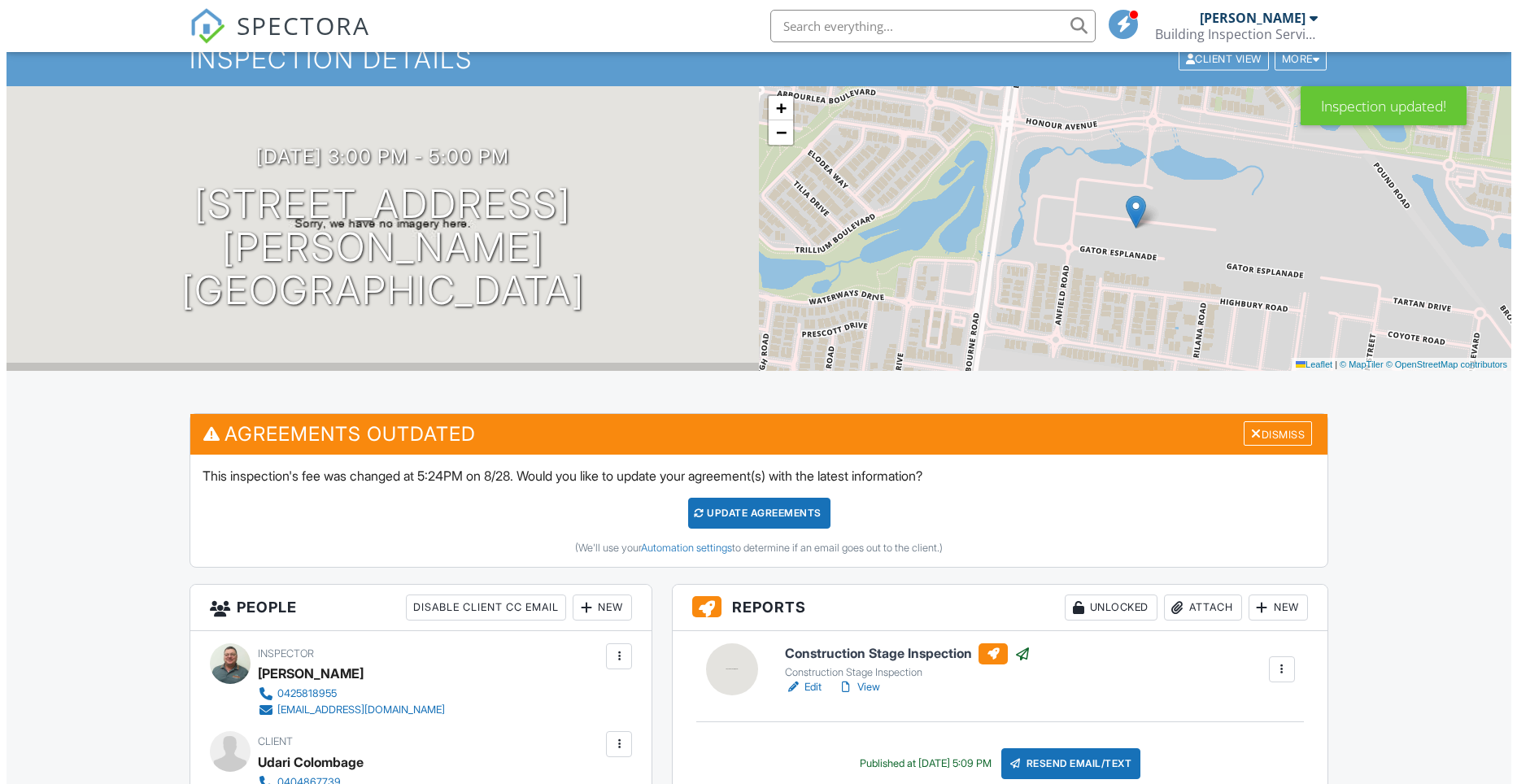
scroll to position [244, 0]
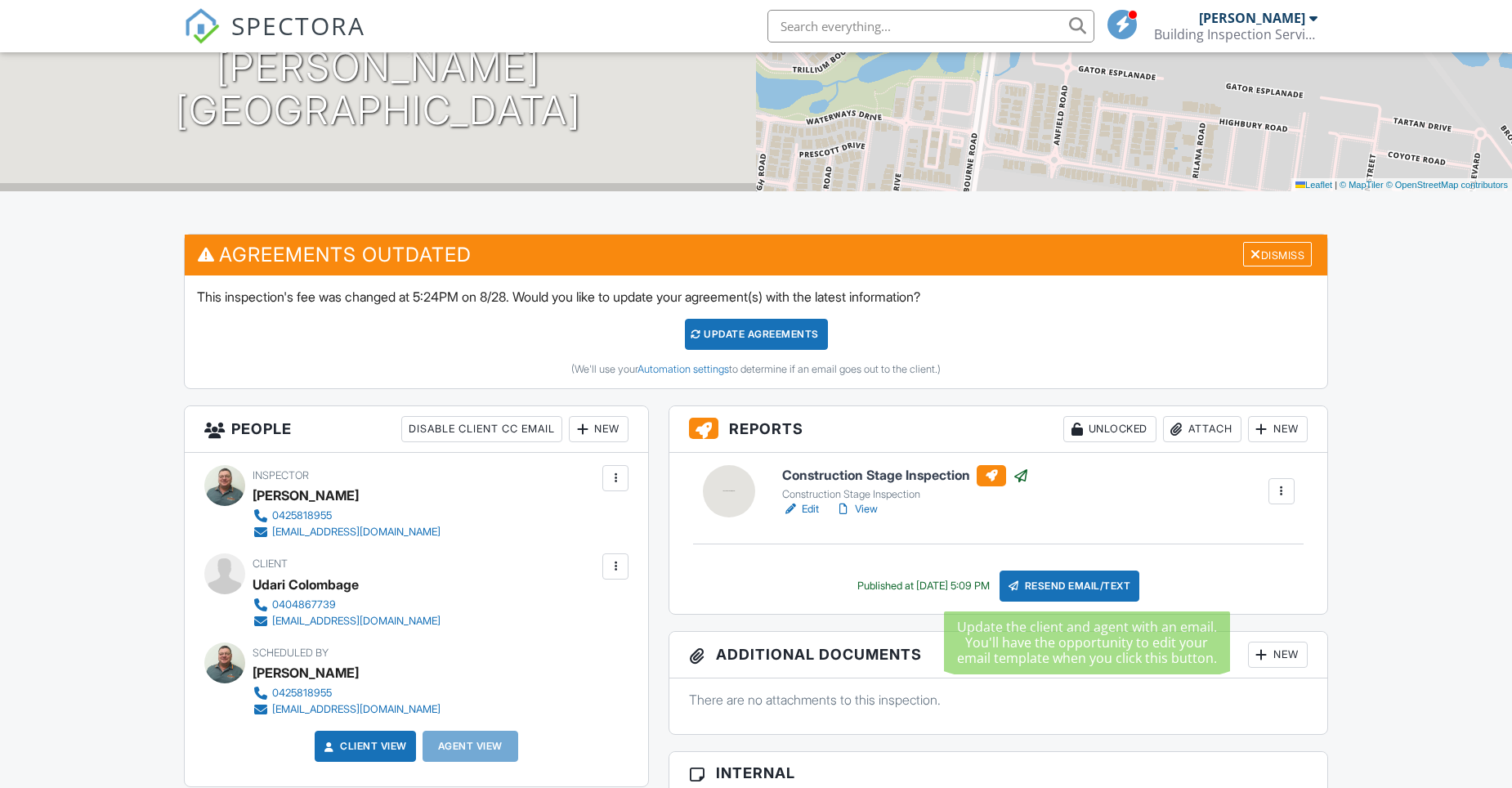
click at [1083, 589] on div "Resend Email/Text" at bounding box center [1070, 586] width 141 height 31
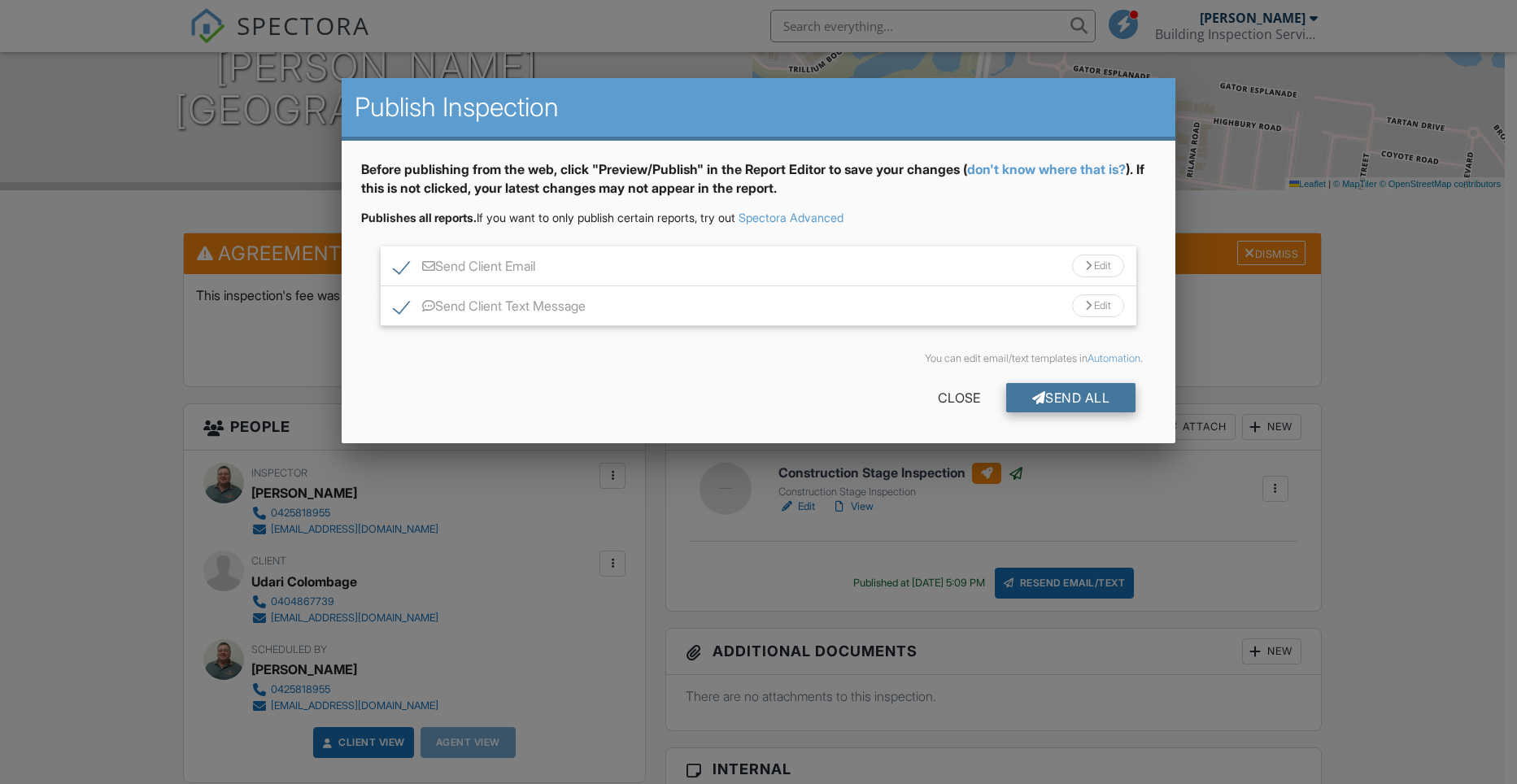
click at [1051, 402] on div "Send All" at bounding box center [1070, 398] width 130 height 29
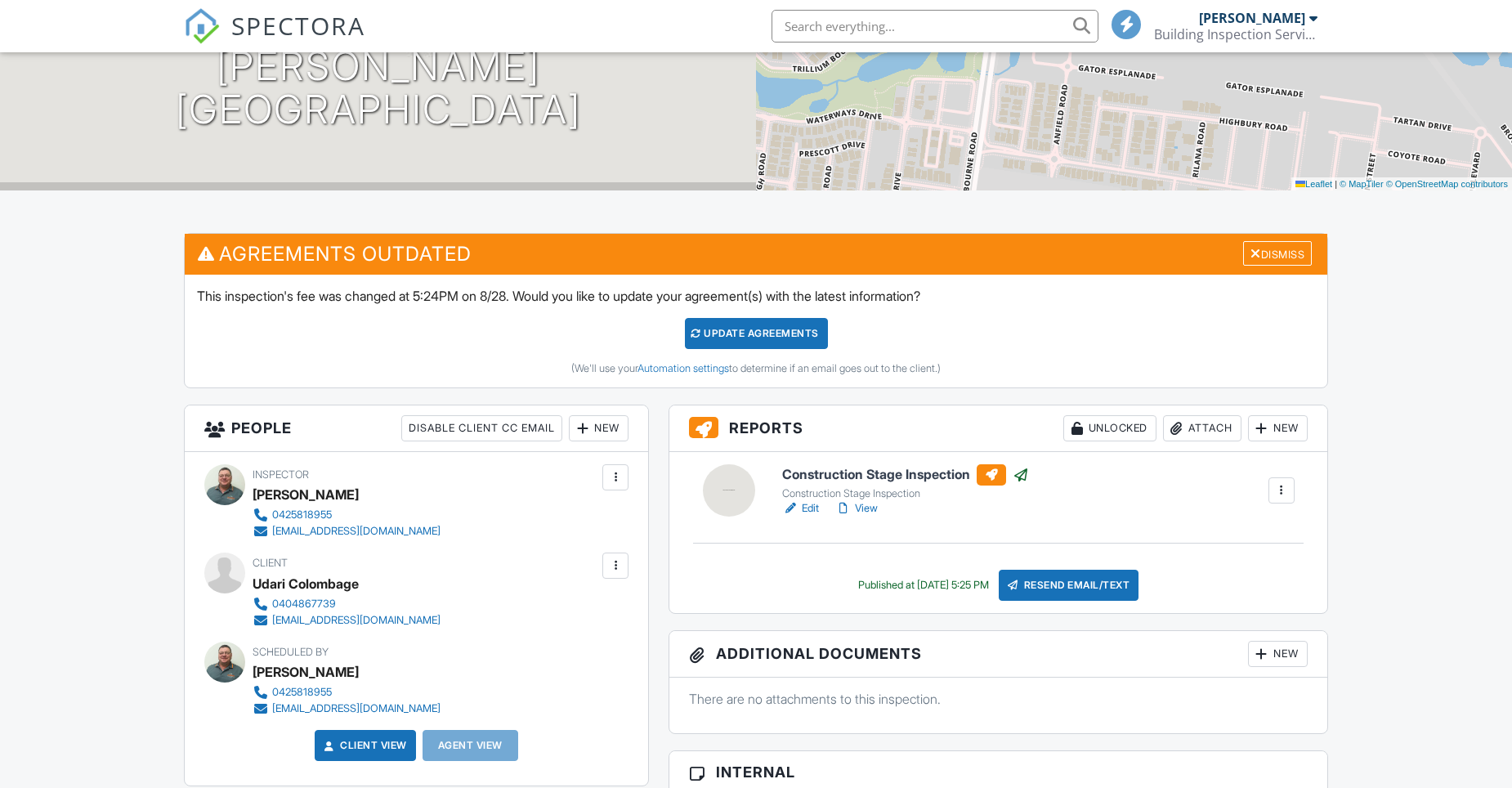
scroll to position [245, 0]
